Goal: Feedback & Contribution: Submit feedback/report problem

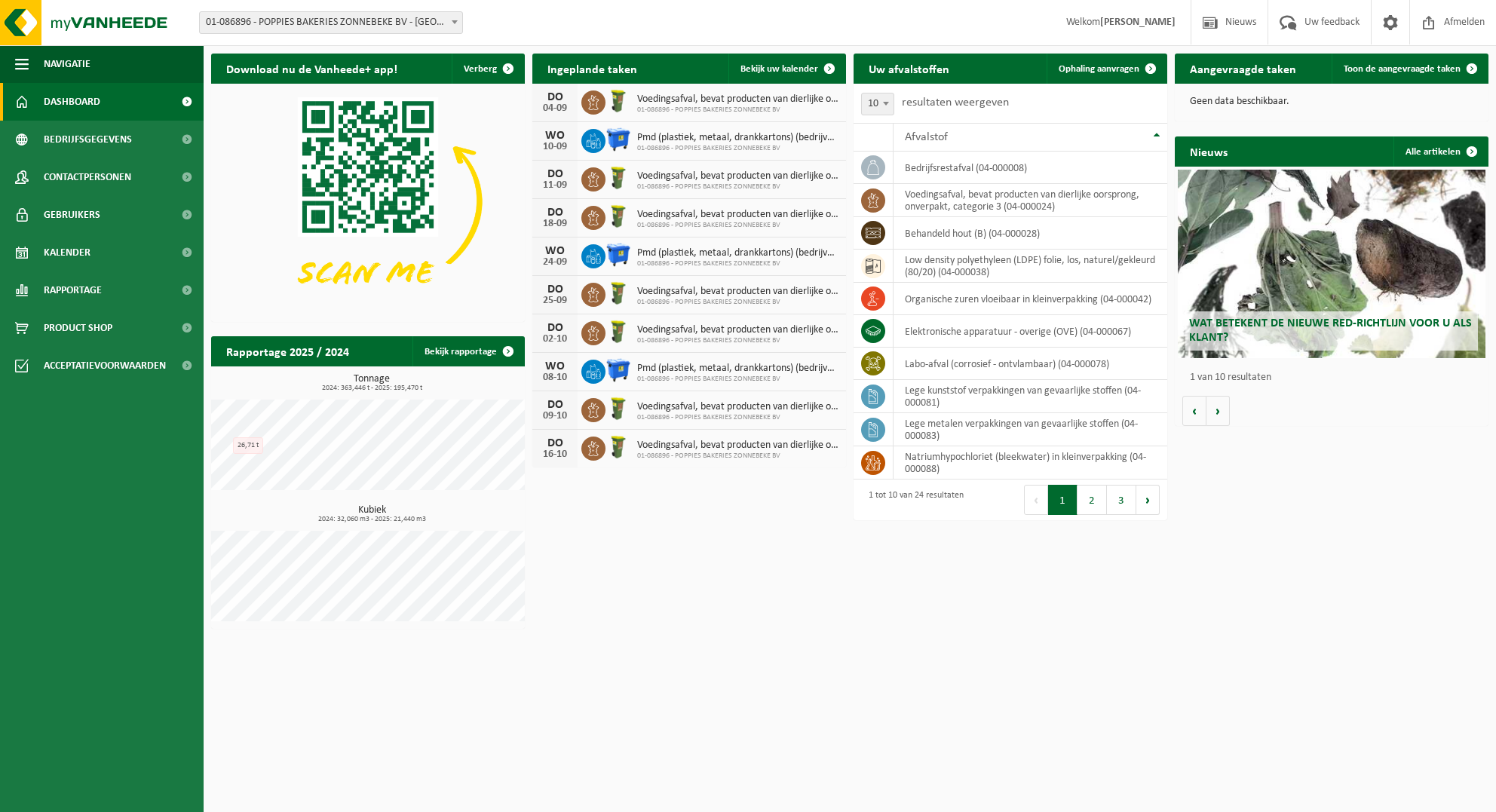
click at [74, 621] on ul "Navigatie Nieuws Uw feedback Afmelden Dashboard Bedrijfsgegevens Contactpersone…" at bounding box center [102, 428] width 203 height 767
click at [1316, 26] on span "Uw feedback" at bounding box center [1332, 22] width 63 height 44
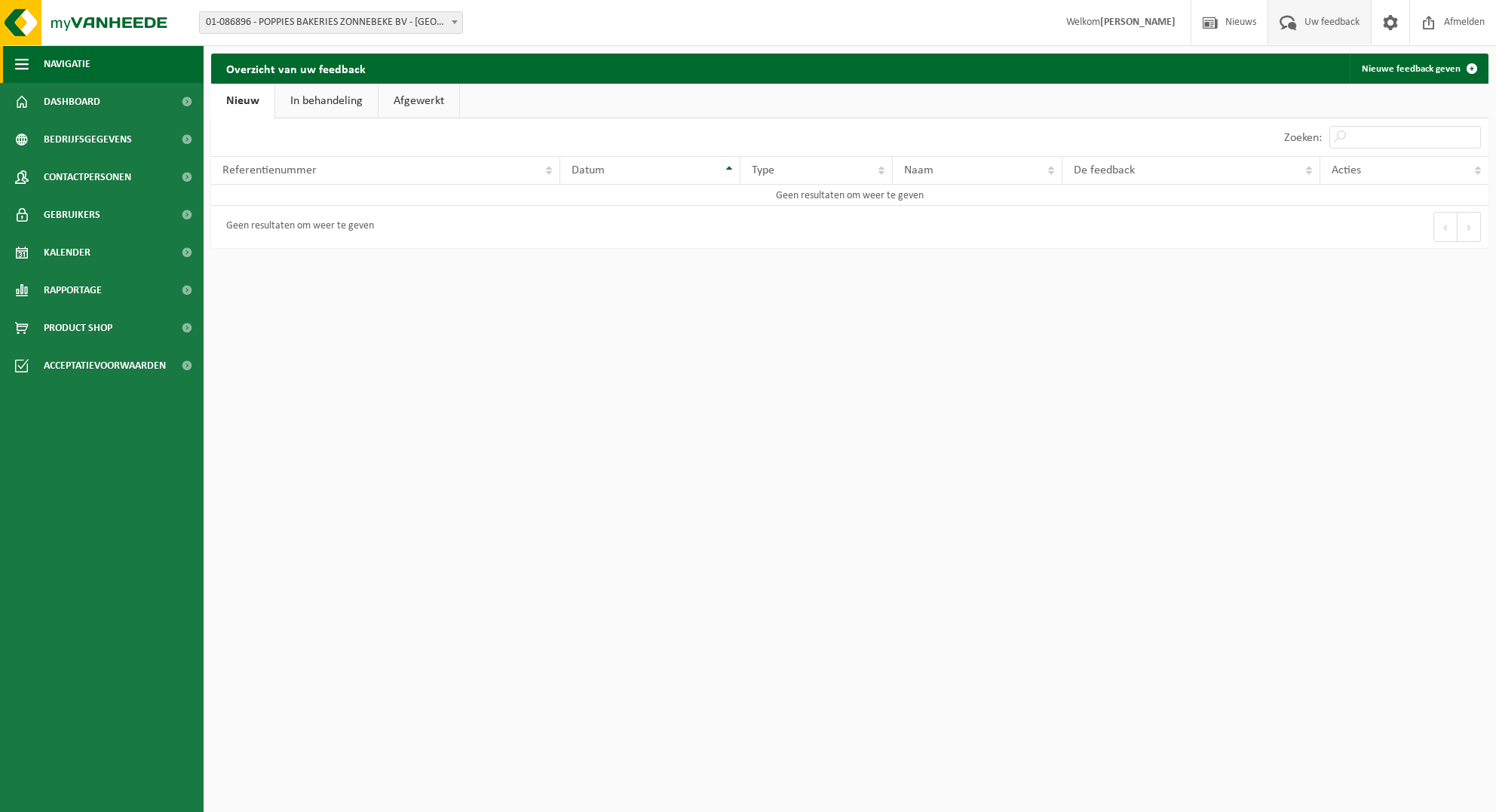
click at [44, 65] on span "Navigatie" at bounding box center [67, 63] width 47 height 37
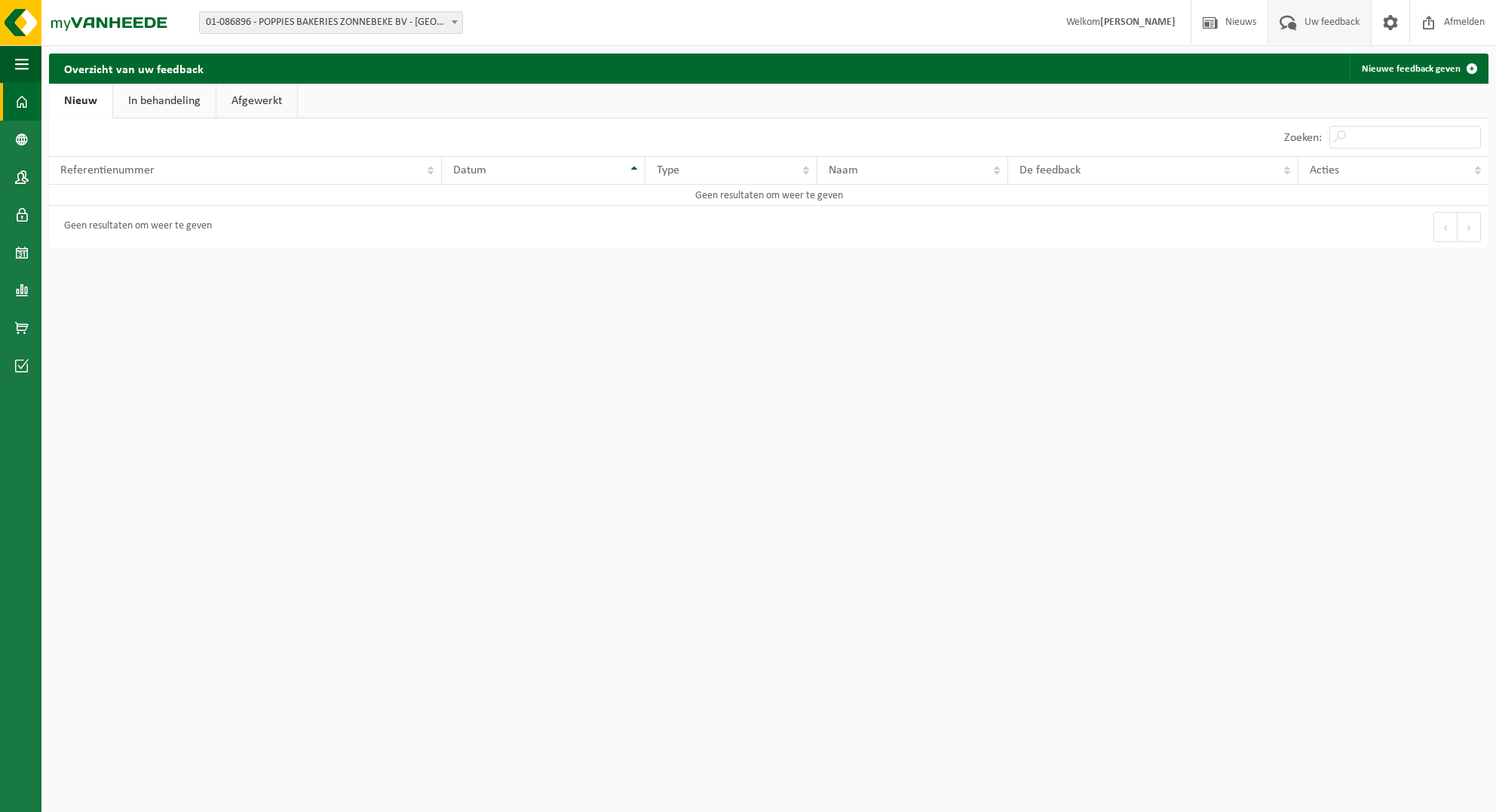
click at [18, 103] on span at bounding box center [22, 101] width 14 height 37
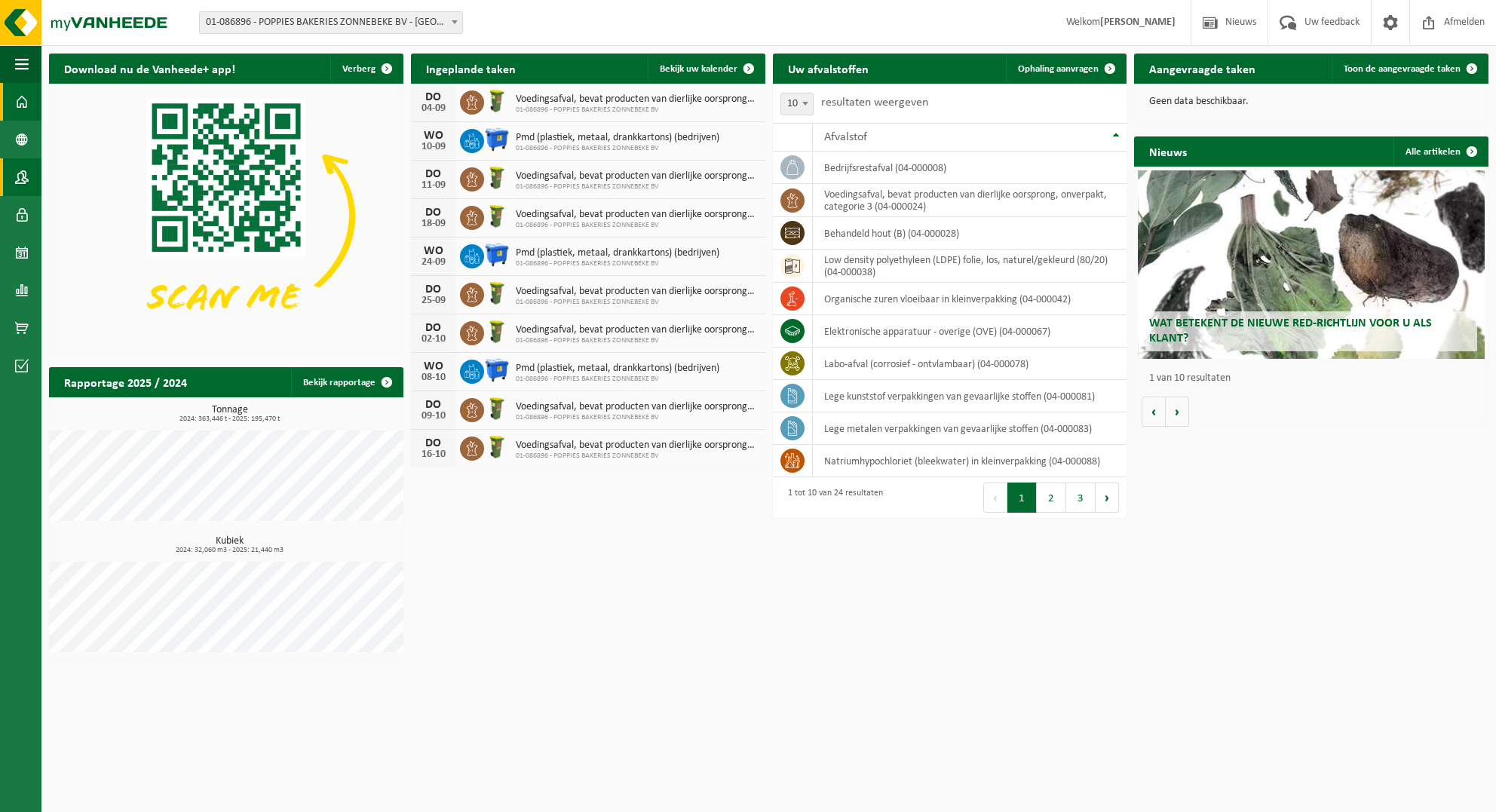
click at [19, 170] on span at bounding box center [22, 177] width 14 height 37
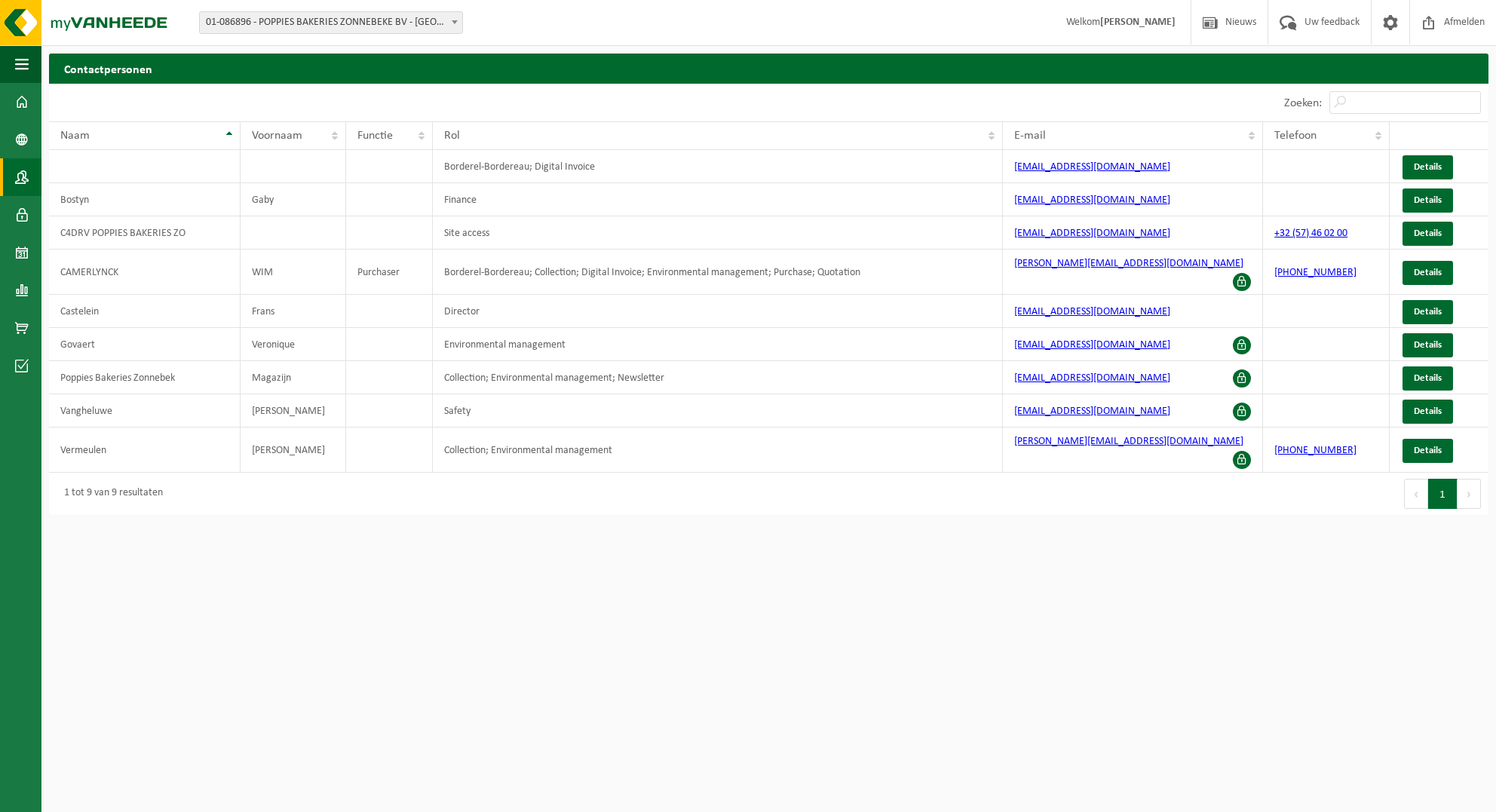
drag, startPoint x: 386, startPoint y: 596, endPoint x: 410, endPoint y: 559, distance: 44.1
click at [386, 590] on html "Vestiging: 01-086896 - POPPIES BAKERIES ZONNEBEKE BV - ZONNEBEKE 01-086896 - PO…" at bounding box center [748, 406] width 1496 height 812
drag, startPoint x: 596, startPoint y: 608, endPoint x: 840, endPoint y: 636, distance: 245.6
click at [599, 608] on html "Vestiging: 01-086896 - POPPIES BAKERIES ZONNEBEKE BV - ZONNEBEKE 01-086896 - PO…" at bounding box center [748, 406] width 1496 height 812
click at [295, 18] on span "01-086896 - POPPIES BAKERIES ZONNEBEKE BV - [GEOGRAPHIC_DATA]" at bounding box center [330, 23] width 262 height 21
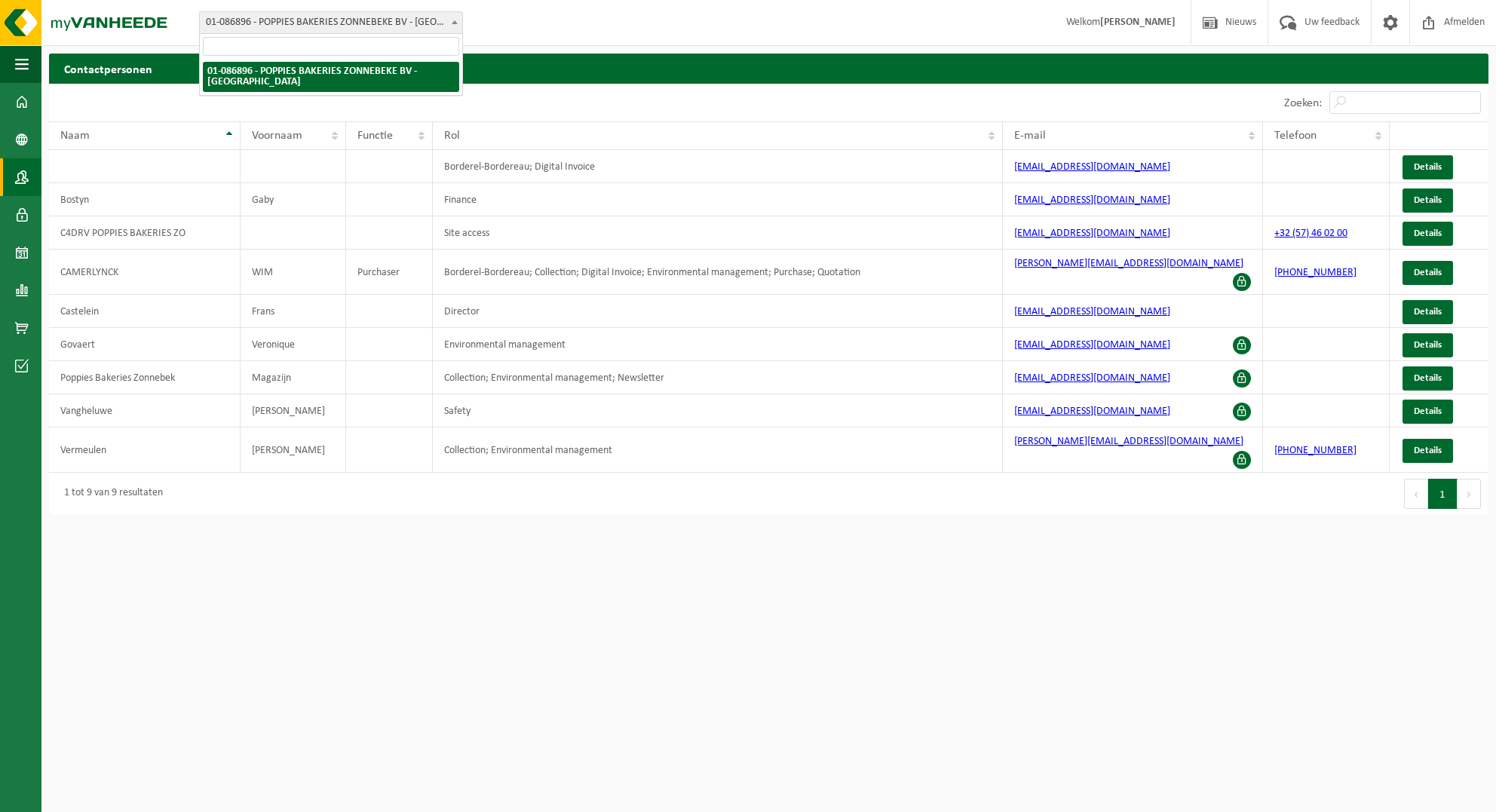
click at [295, 18] on span "01-086896 - POPPIES BAKERIES ZONNEBEKE BV - [GEOGRAPHIC_DATA]" at bounding box center [330, 23] width 262 height 21
click at [151, 68] on h2 "Contactpersonen" at bounding box center [769, 68] width 1439 height 29
drag, startPoint x: 233, startPoint y: 644, endPoint x: 185, endPoint y: 587, distance: 74.5
click at [233, 640] on html "Vestiging: 01-086896 - POPPIES BAKERIES ZONNEBEKE BV - ZONNEBEKE 01-086896 - PO…" at bounding box center [748, 406] width 1496 height 812
click at [231, 579] on html "Vestiging: 01-086896 - POPPIES BAKERIES ZONNEBEKE BV - ZONNEBEKE 01-086896 - PO…" at bounding box center [748, 406] width 1496 height 812
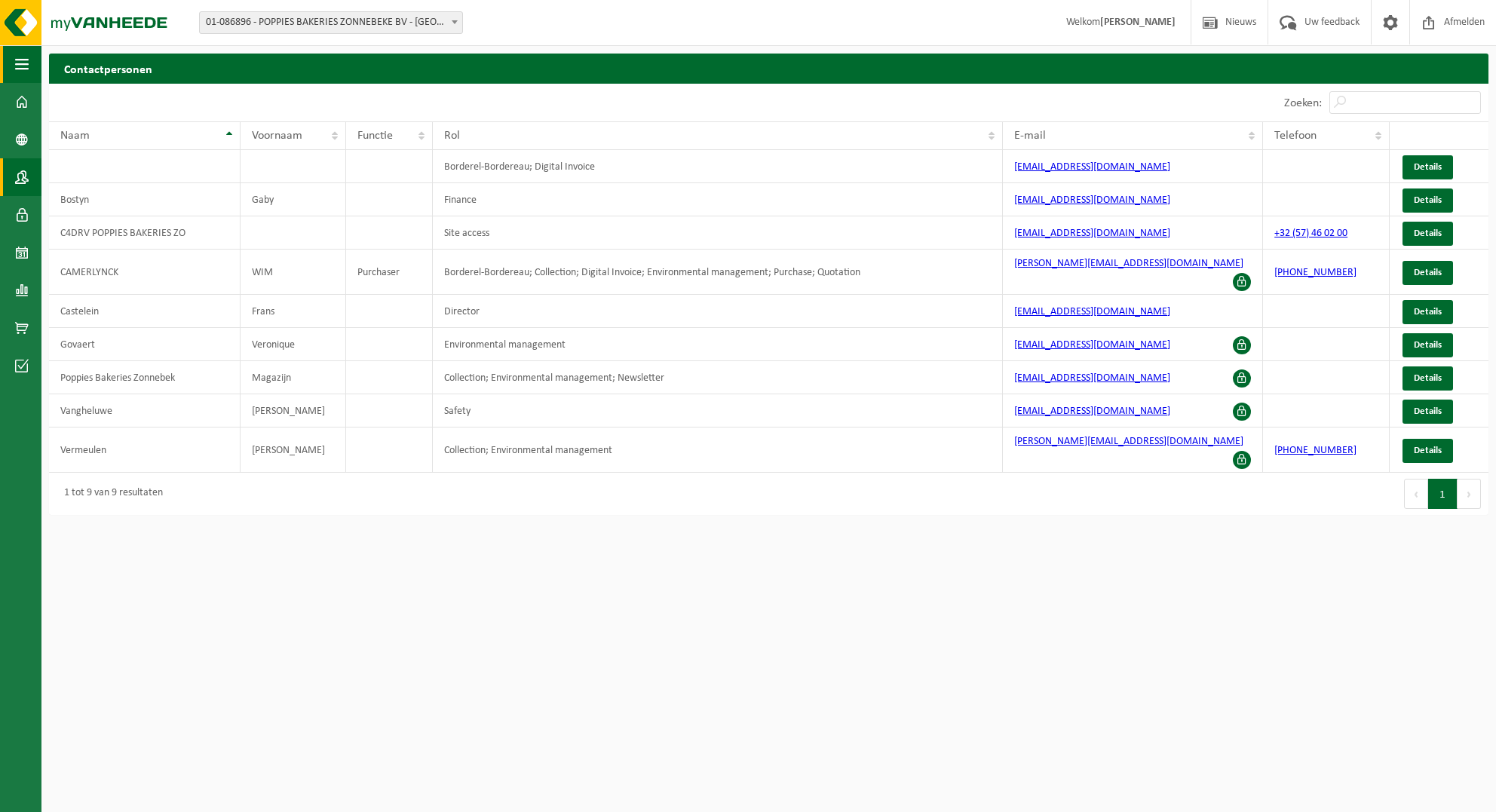
click at [21, 68] on span "button" at bounding box center [22, 63] width 14 height 37
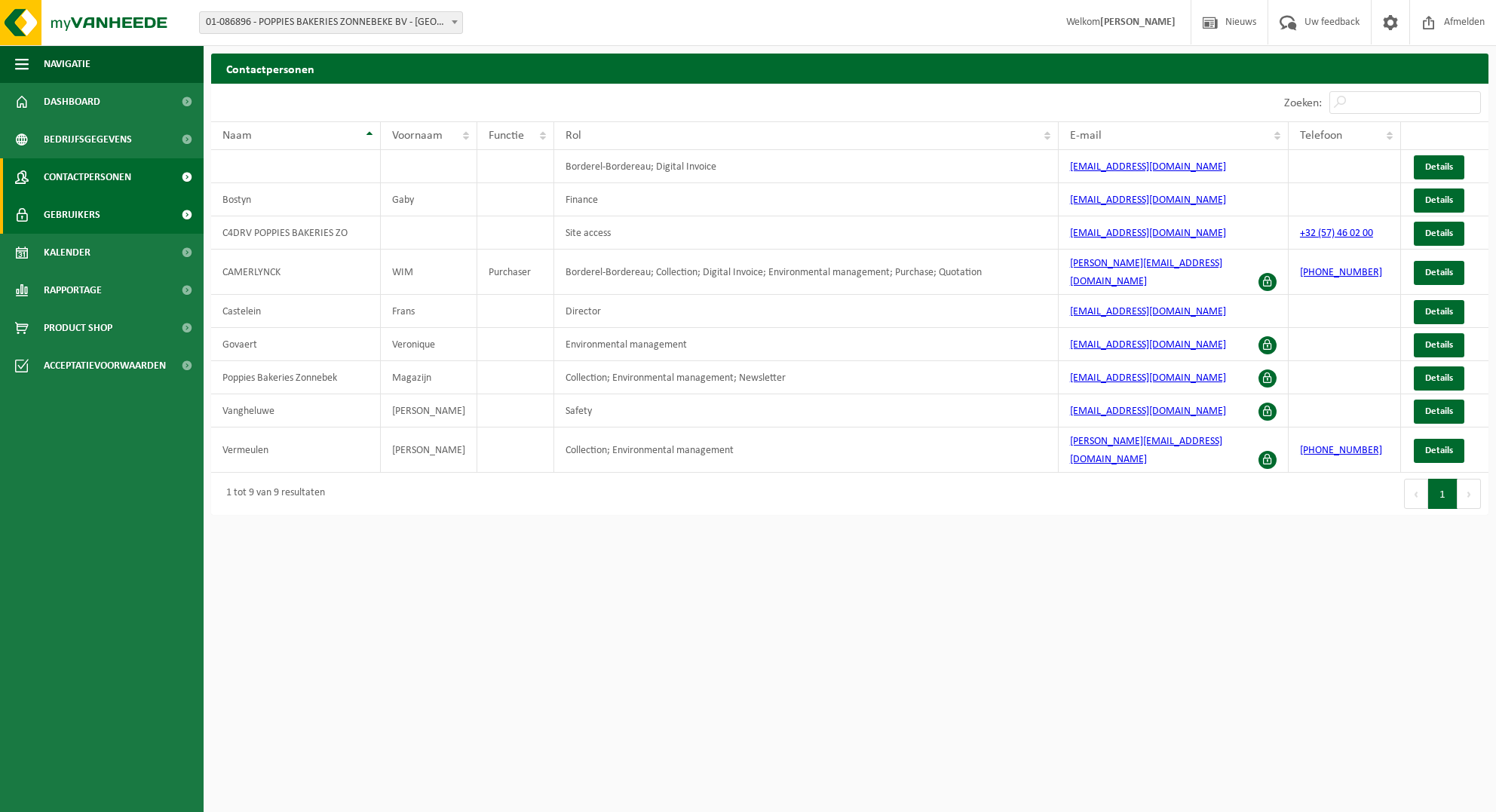
click at [79, 209] on span "Gebruikers" at bounding box center [72, 214] width 57 height 37
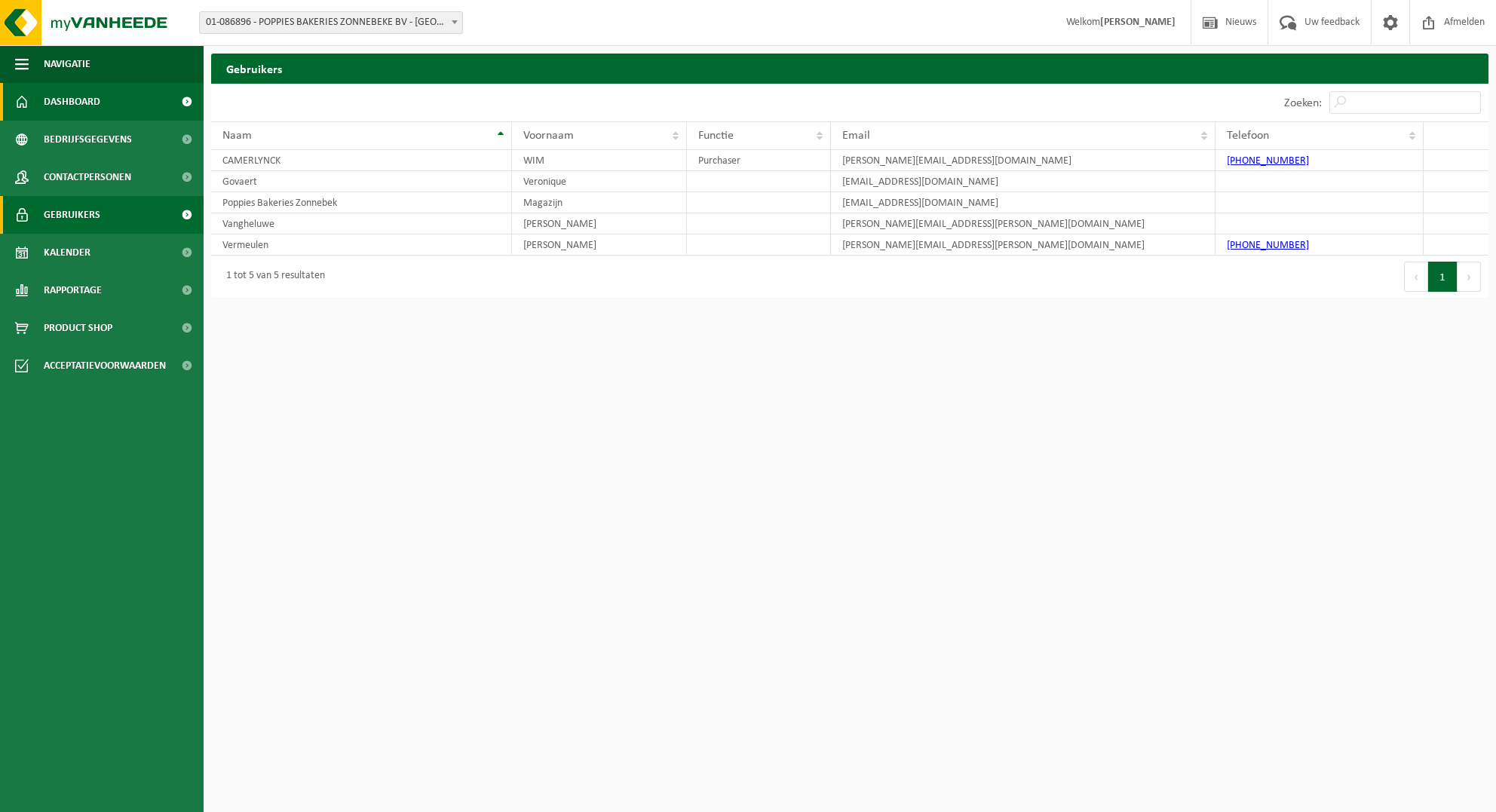
click at [81, 99] on span "Dashboard" at bounding box center [72, 101] width 57 height 37
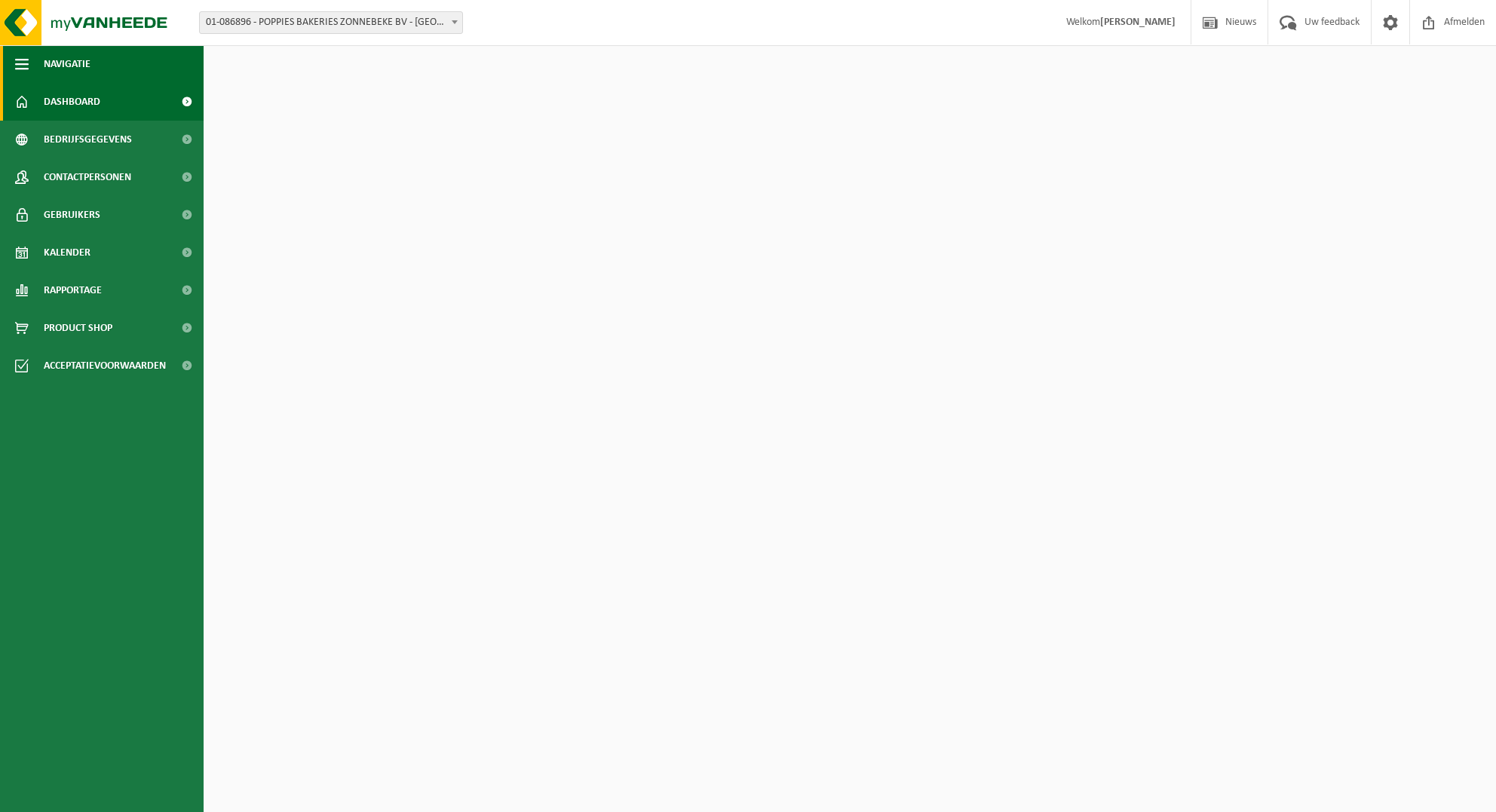
click at [75, 63] on span "Navigatie" at bounding box center [67, 63] width 47 height 37
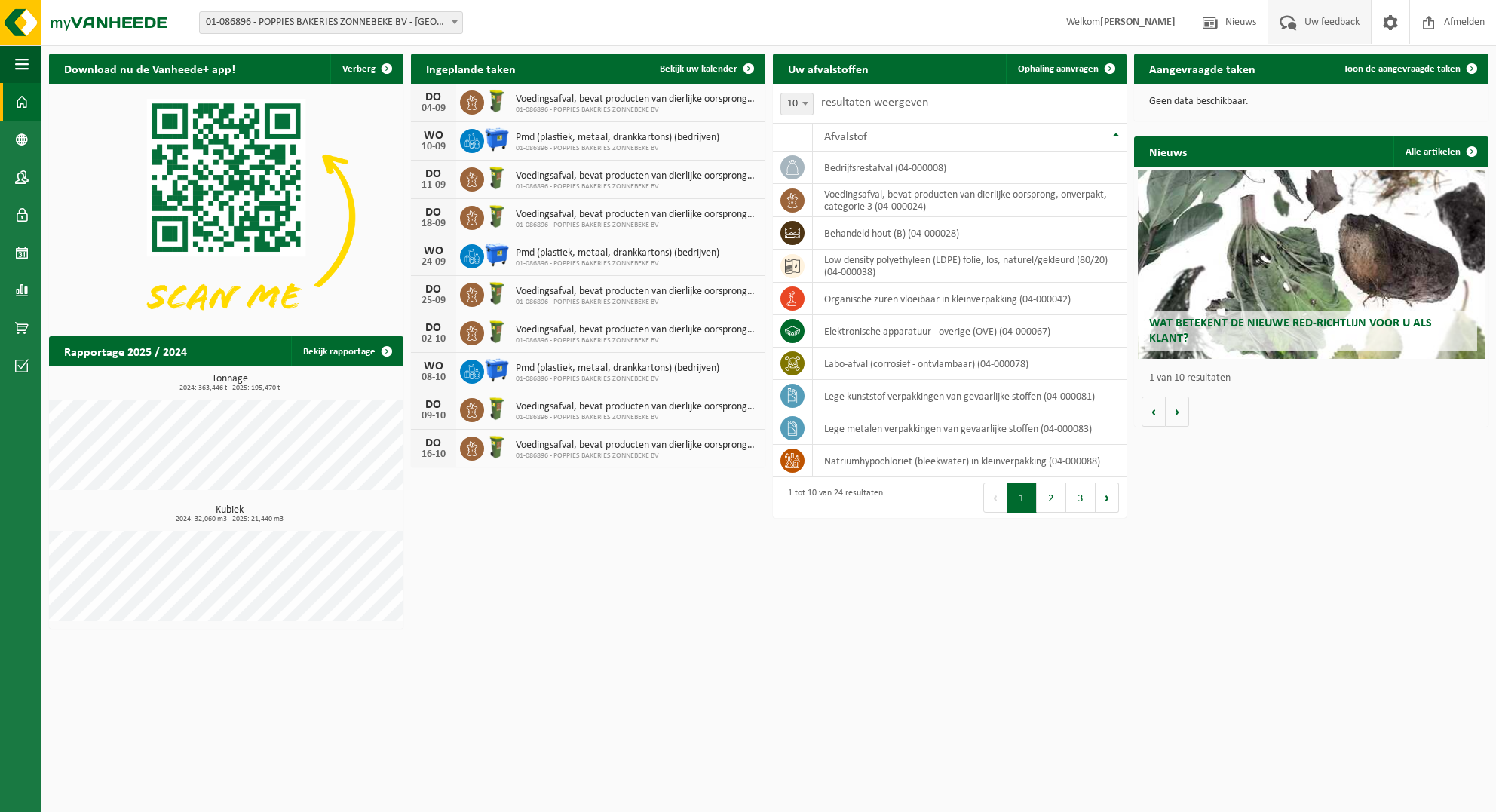
click at [1313, 25] on span "Uw feedback" at bounding box center [1332, 22] width 63 height 44
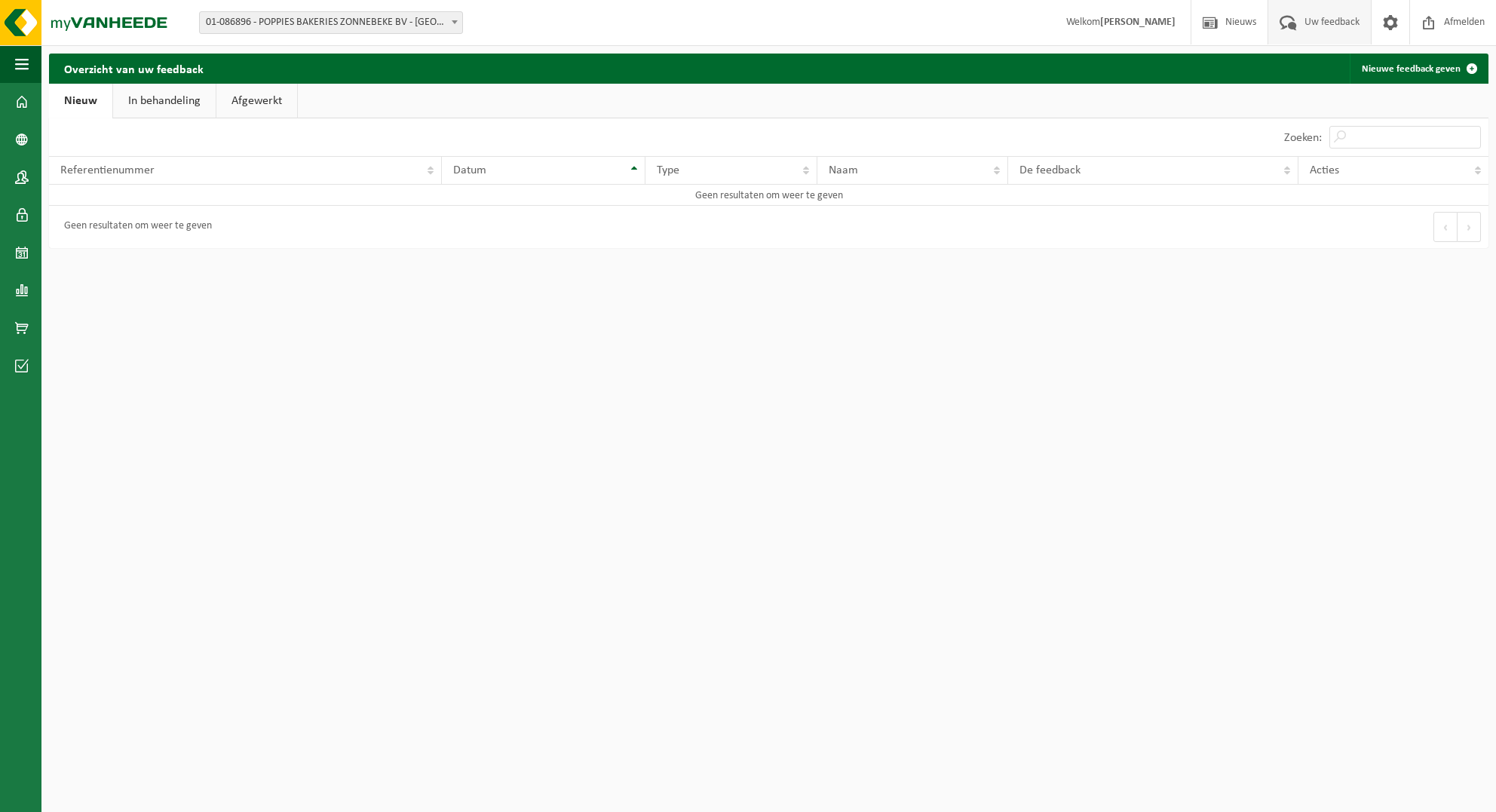
click at [154, 230] on div "Geen resultaten om weer te geven" at bounding box center [134, 226] width 155 height 27
click at [145, 106] on link "In behandeling" at bounding box center [164, 100] width 102 height 34
click at [68, 95] on link "Nieuw" at bounding box center [80, 100] width 61 height 34
click at [68, 95] on link "Nieuw" at bounding box center [80, 100] width 63 height 34
click at [1408, 73] on link "Nieuwe feedback geven" at bounding box center [1418, 68] width 137 height 30
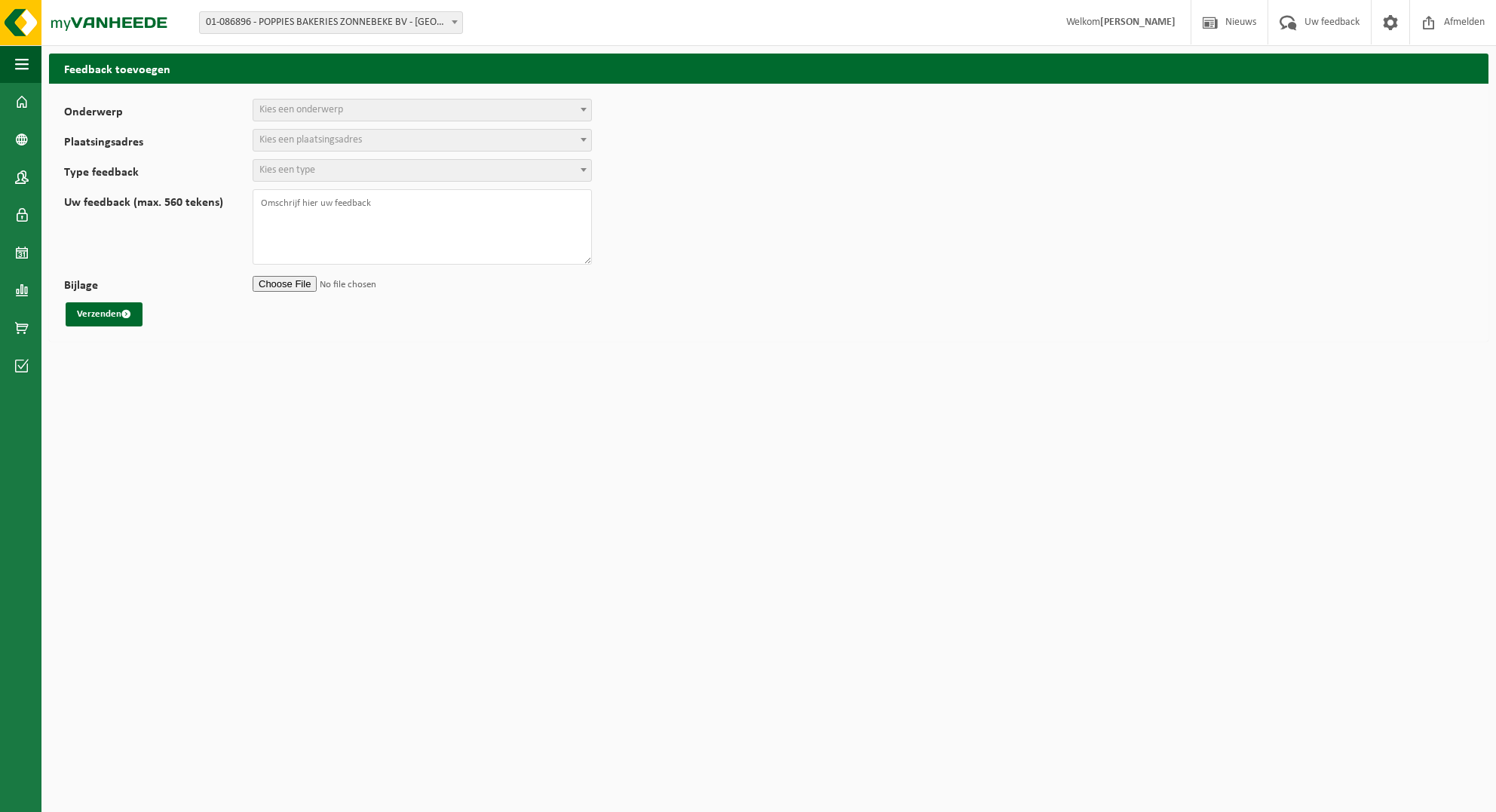
select select
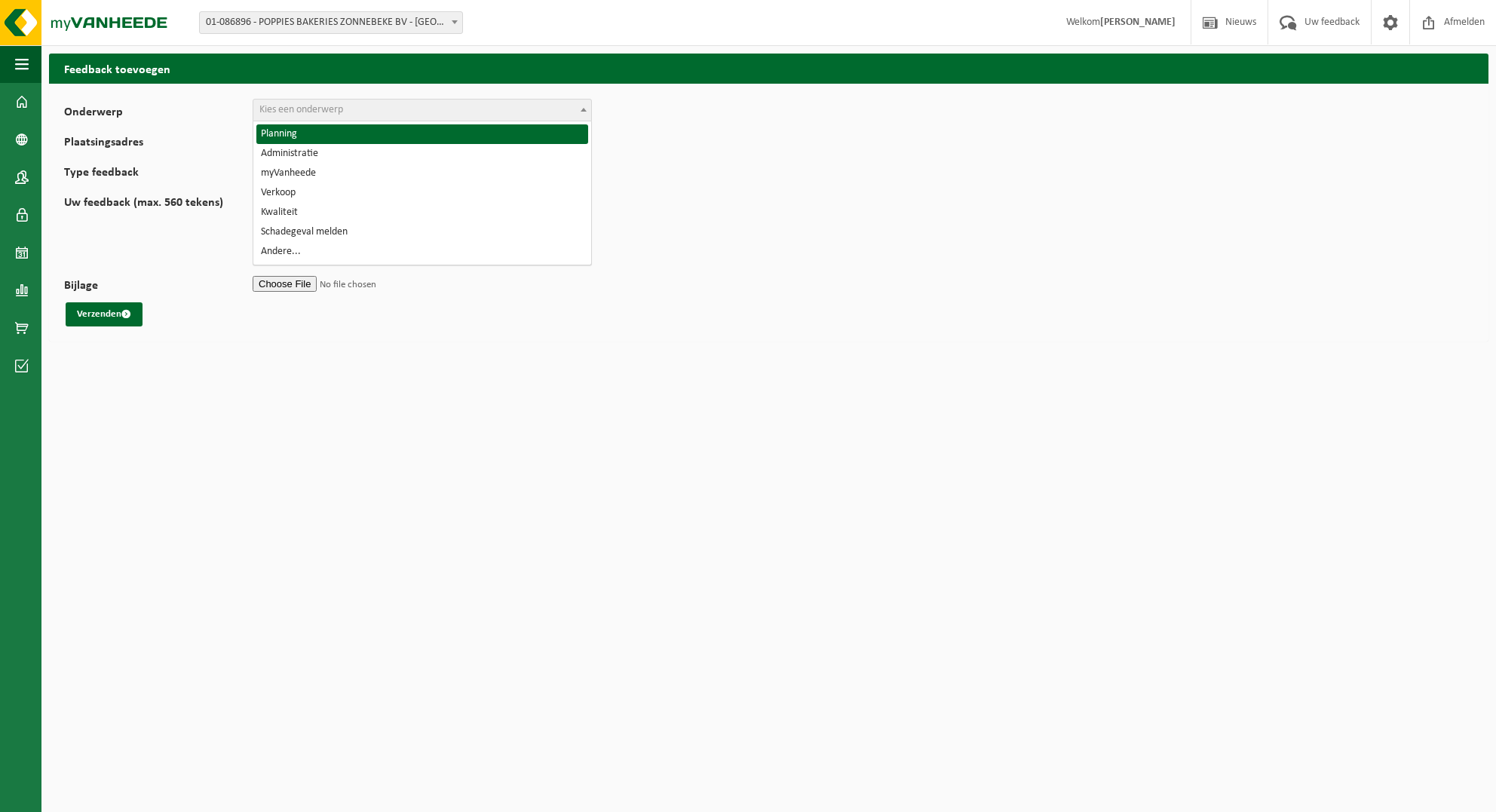
click at [288, 100] on span "Kies een onderwerp" at bounding box center [422, 110] width 338 height 21
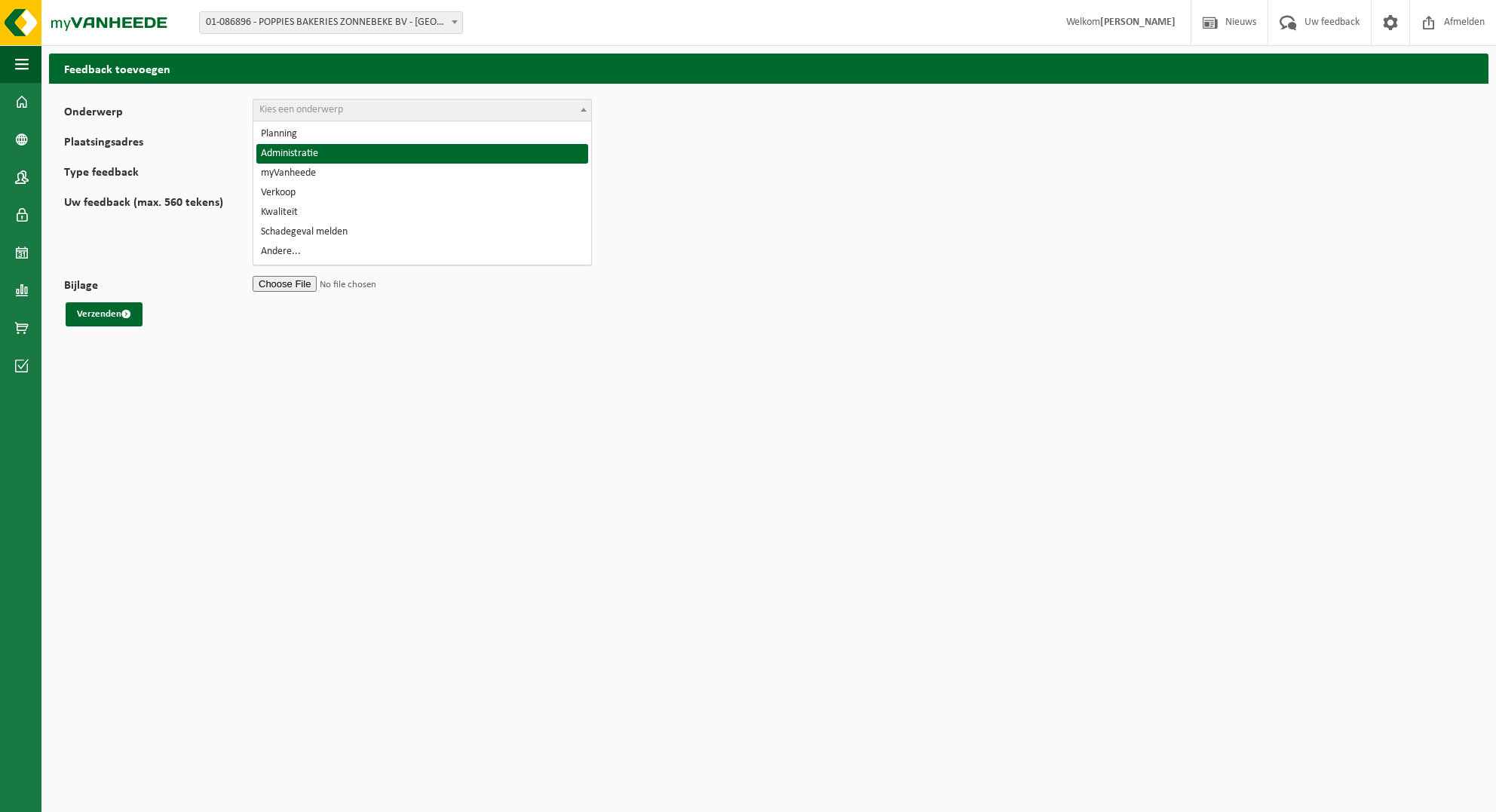
select select "7"
select select
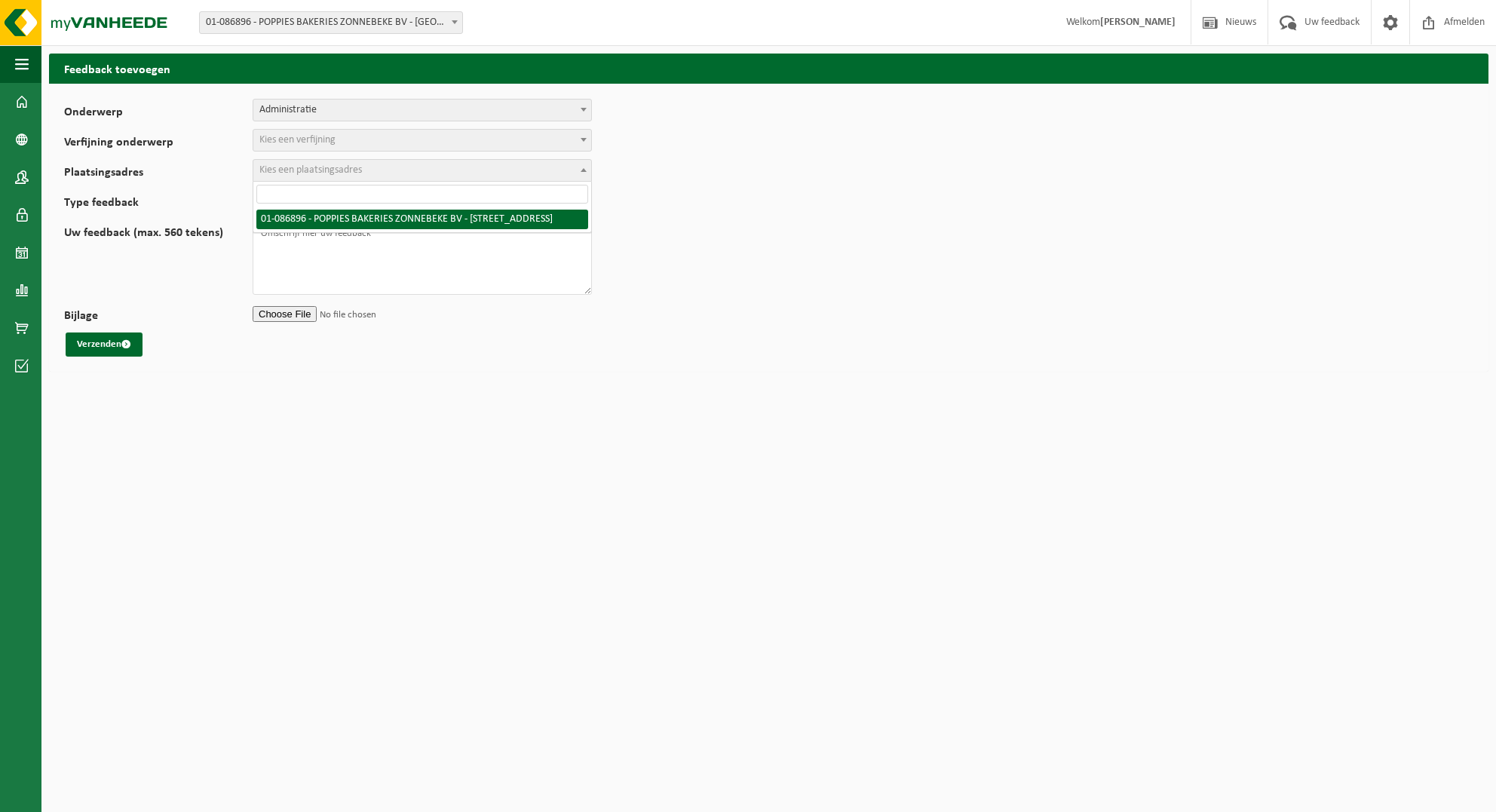
click at [323, 164] on span "Kies een plaatsingsadres" at bounding box center [311, 170] width 102 height 11
select select "696"
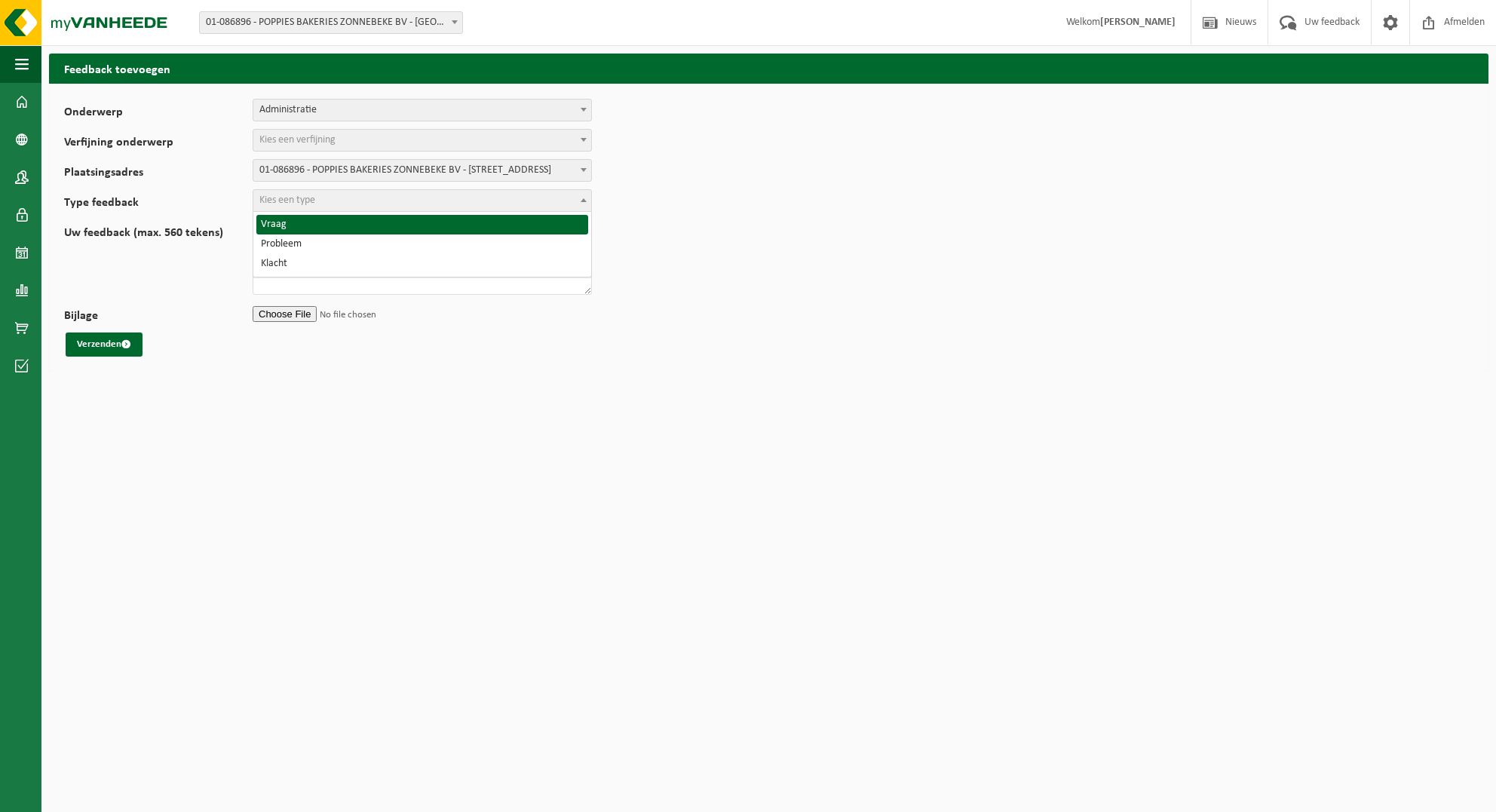
click at [272, 194] on span "Kies een type" at bounding box center [287, 200] width 56 height 11
select select "QUE"
click at [280, 235] on textarea "Uw feedback (max. 560 tekens)" at bounding box center [422, 257] width 340 height 76
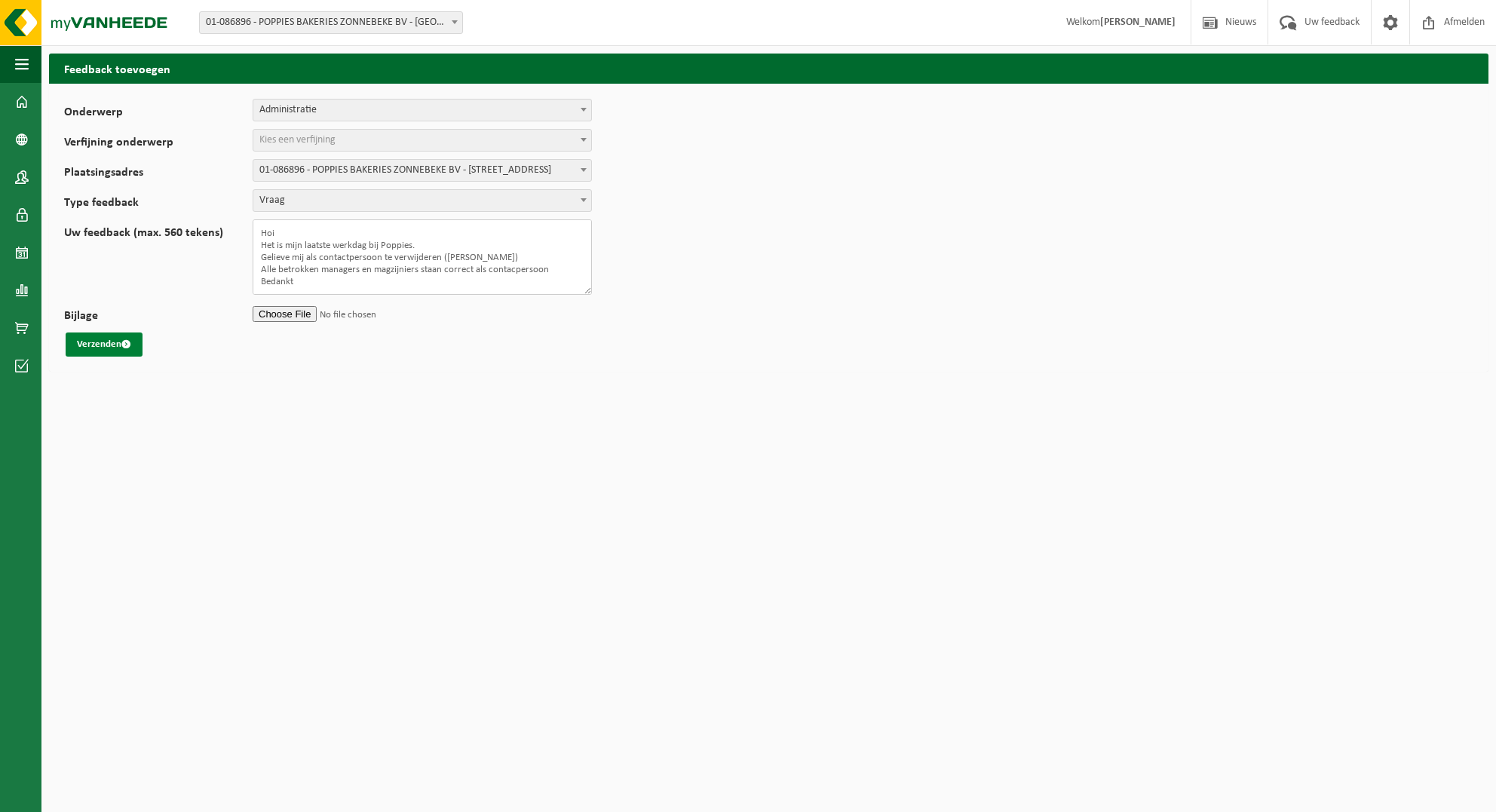
type textarea "Hoi Het is mijn laatste werkdag bij Poppies. Gelieve mij als contactpersoon te …"
click at [102, 341] on button "Verzenden" at bounding box center [104, 345] width 77 height 24
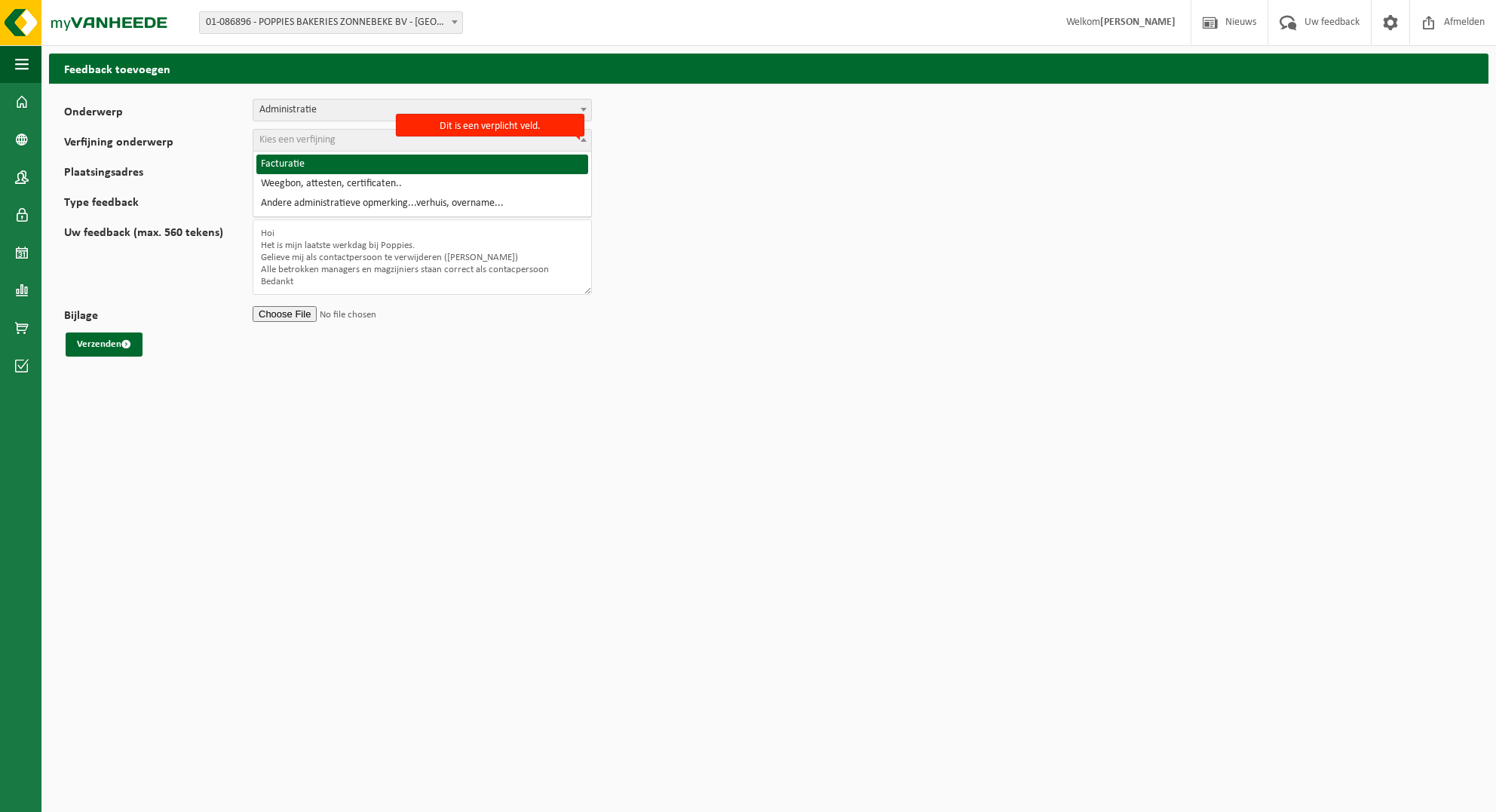
click at [584, 138] on b at bounding box center [584, 139] width 6 height 4
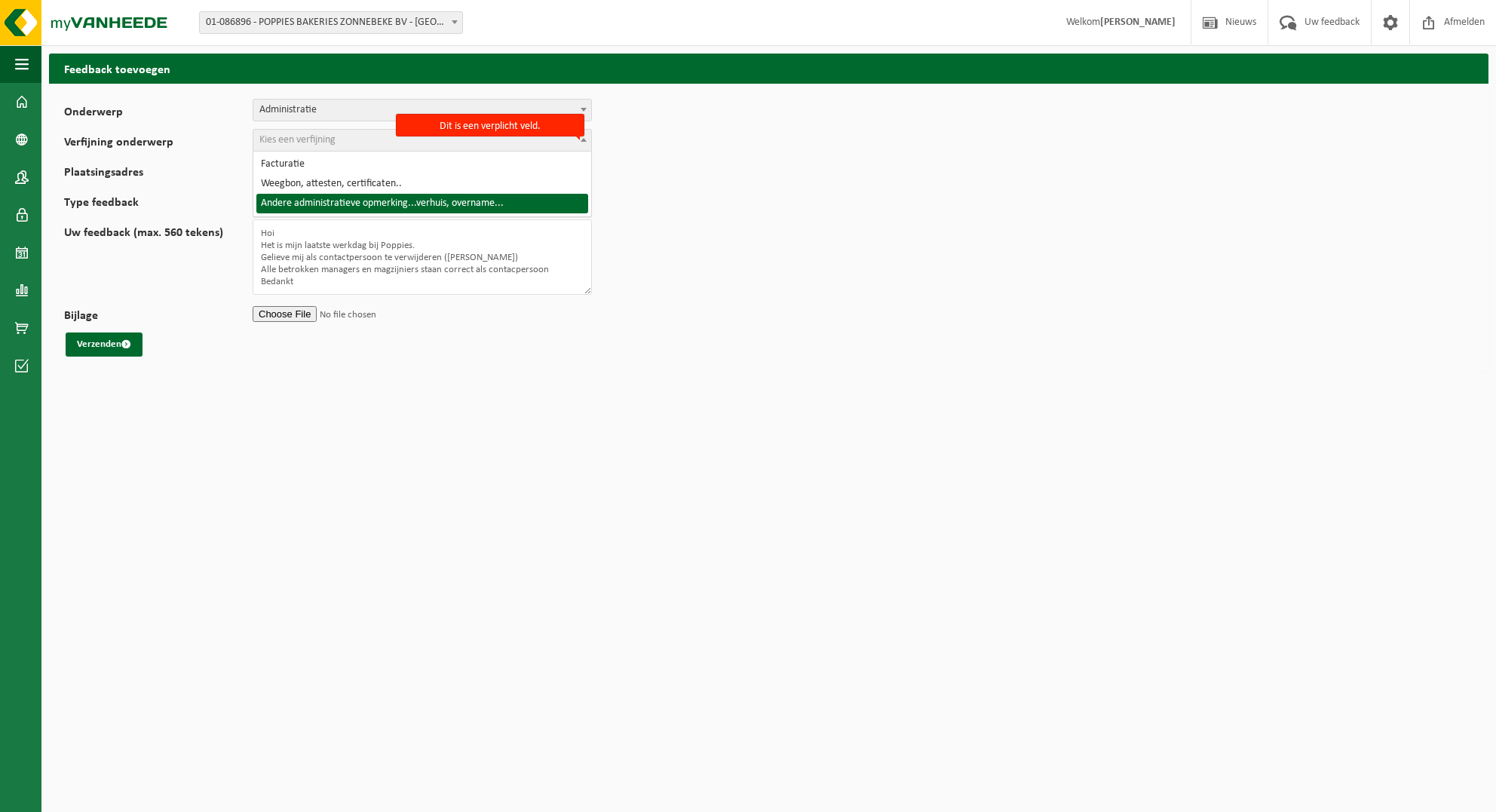
select select "10"
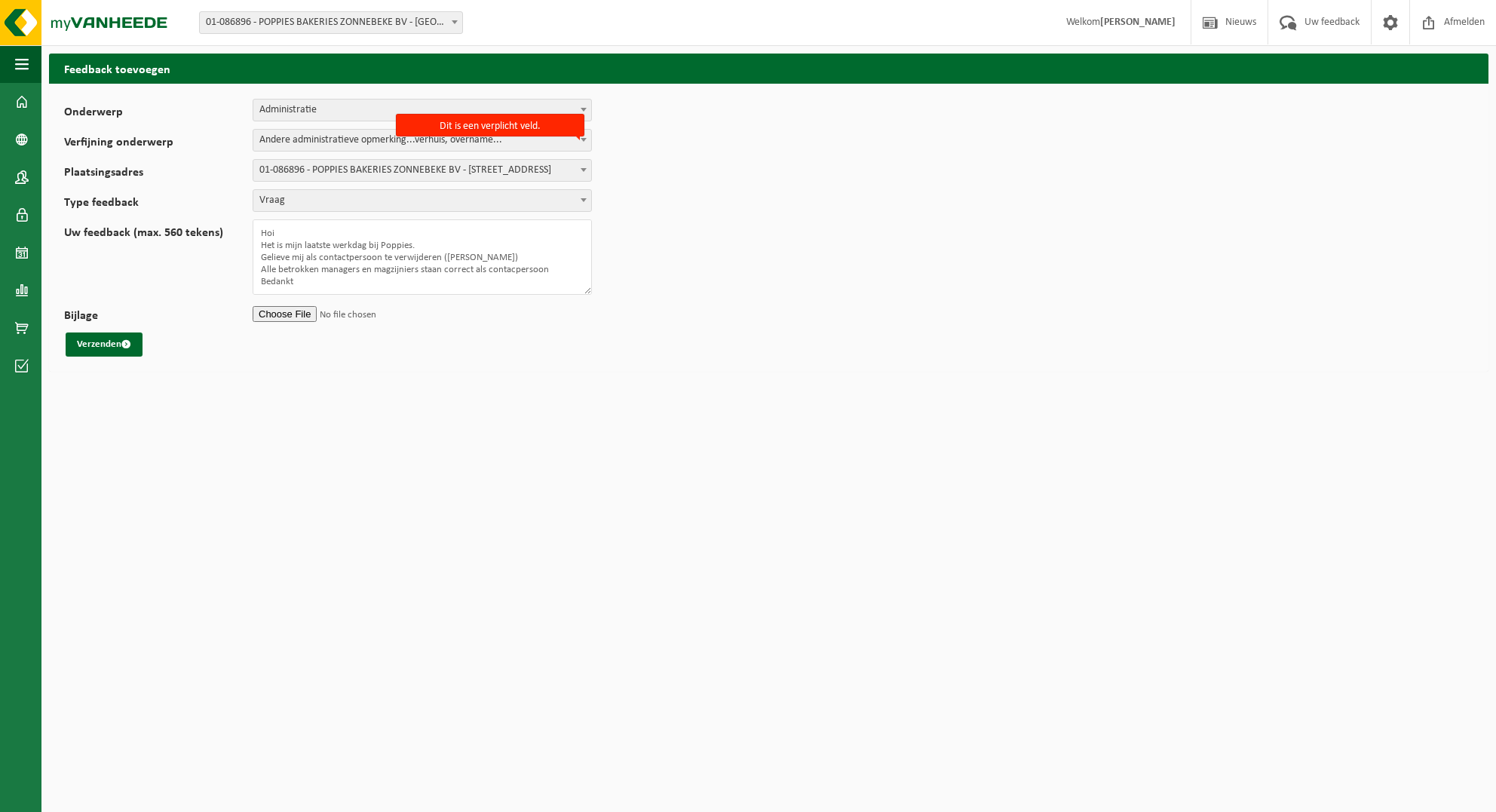
click at [673, 206] on form "Onderwerp Planning Administratie myVanheede Verkoop Kwaliteit Schadegeval melde…" at bounding box center [769, 227] width 1410 height 258
click at [102, 343] on button "Verzenden" at bounding box center [104, 345] width 77 height 24
